Goal: Transaction & Acquisition: Download file/media

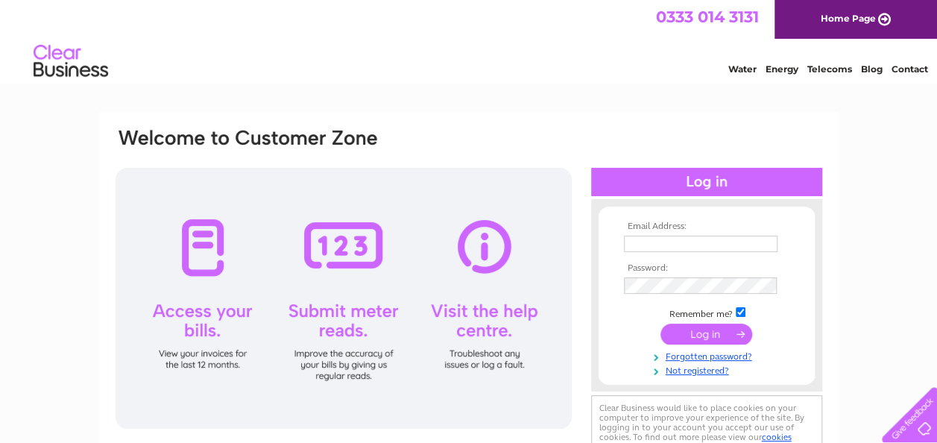
click at [718, 237] on input "text" at bounding box center [701, 244] width 154 height 16
type input "chiccinbum1@gmail.com"
click at [724, 338] on input "submit" at bounding box center [706, 333] width 92 height 21
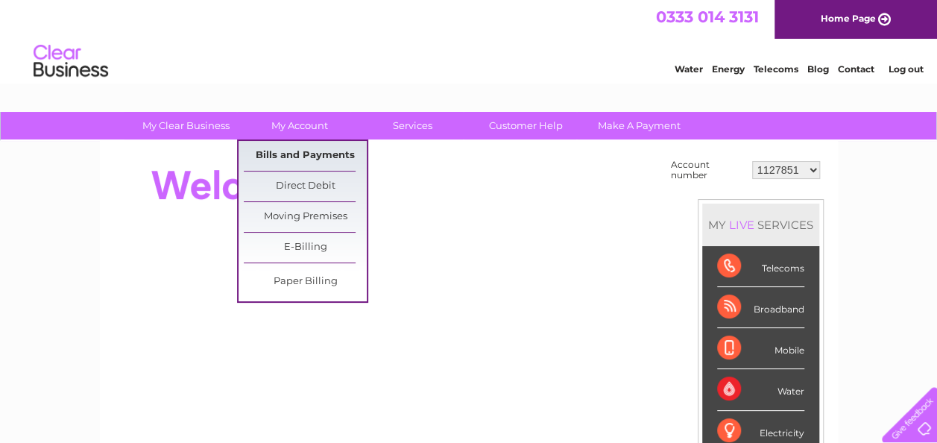
click at [321, 154] on link "Bills and Payments" at bounding box center [305, 156] width 123 height 30
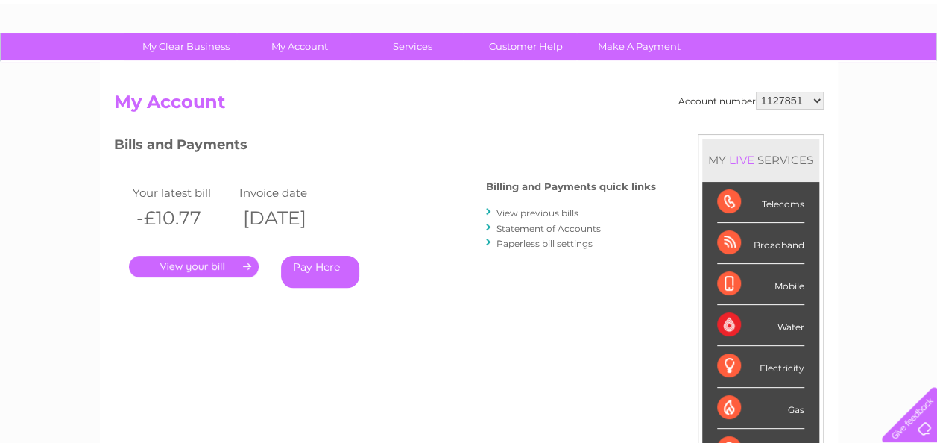
scroll to position [80, 0]
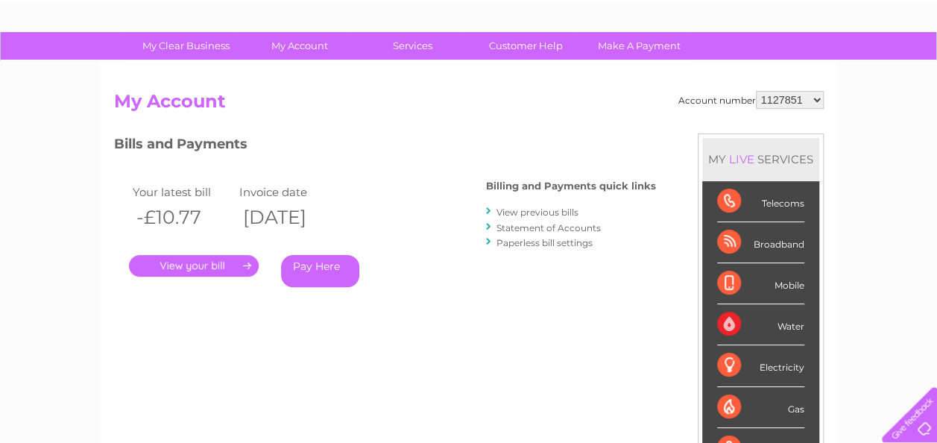
click at [805, 98] on select "1127851 30322832" at bounding box center [790, 100] width 68 height 18
select select "30322832"
click at [756, 91] on select "1127851 30322832" at bounding box center [790, 100] width 68 height 18
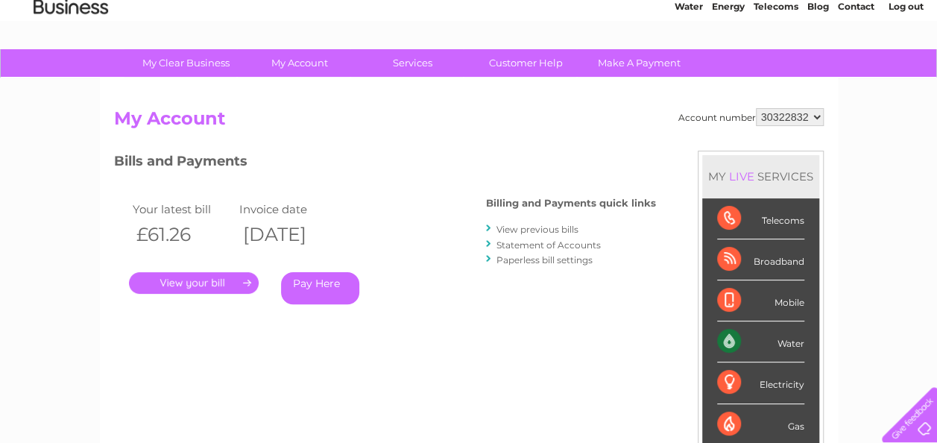
scroll to position [60, 0]
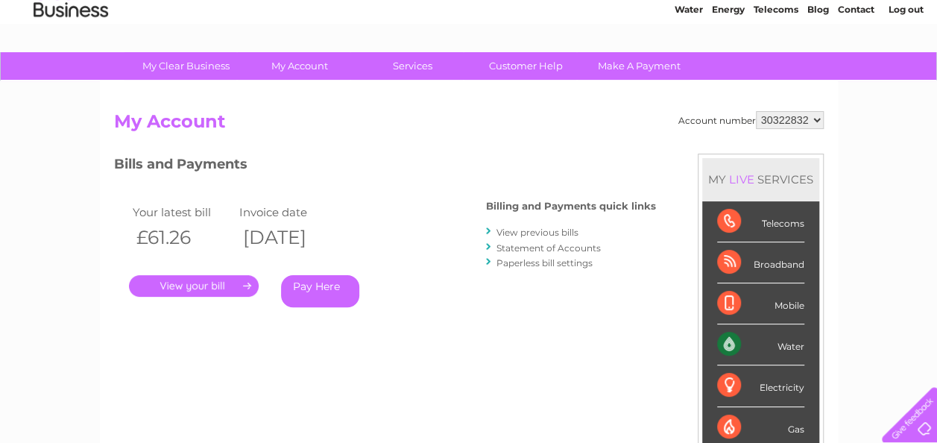
click at [561, 230] on link "View previous bills" at bounding box center [537, 232] width 82 height 11
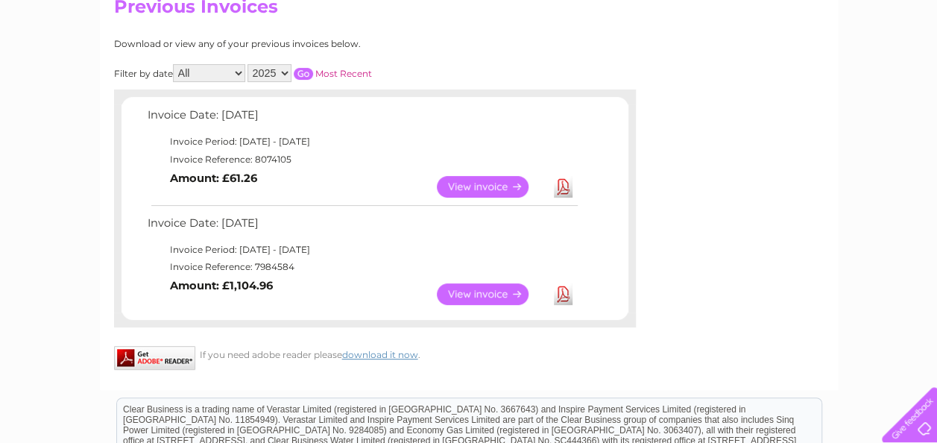
scroll to position [180, 0]
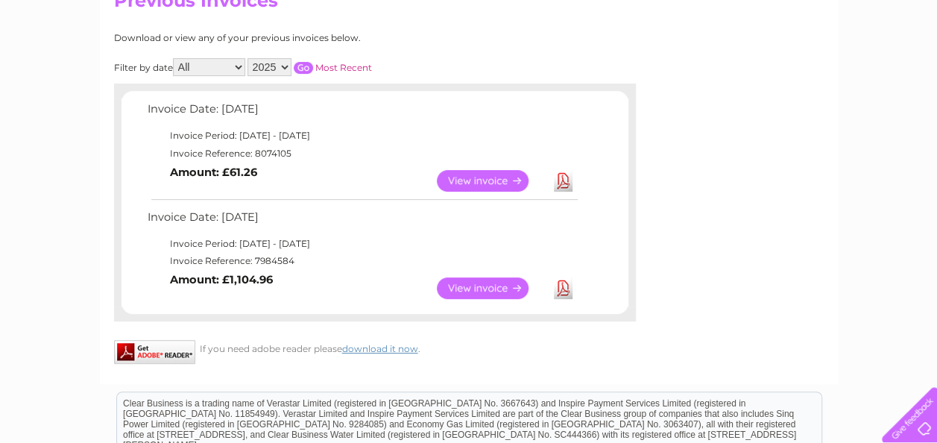
click at [562, 289] on link "Download" at bounding box center [563, 288] width 19 height 22
